Goal: Find specific page/section: Find specific page/section

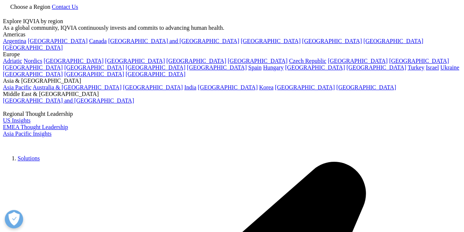
click at [52, 10] on link "Choose a Region" at bounding box center [27, 7] width 49 height 6
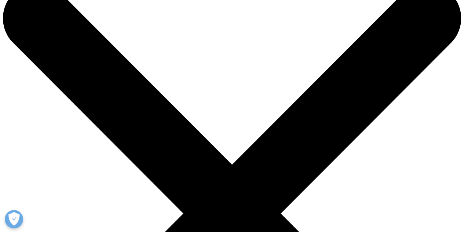
scroll to position [37, 0]
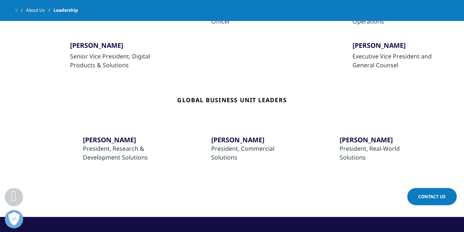
scroll to position [330, 0]
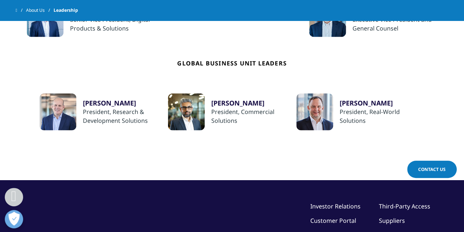
click at [238, 102] on div "[PERSON_NAME]" at bounding box center [253, 102] width 85 height 9
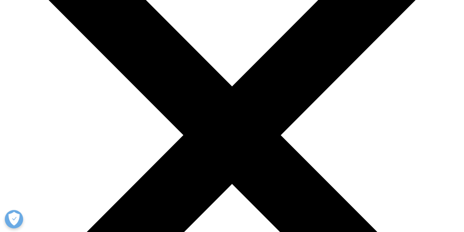
scroll to position [183, 0]
